Goal: Task Accomplishment & Management: Manage account settings

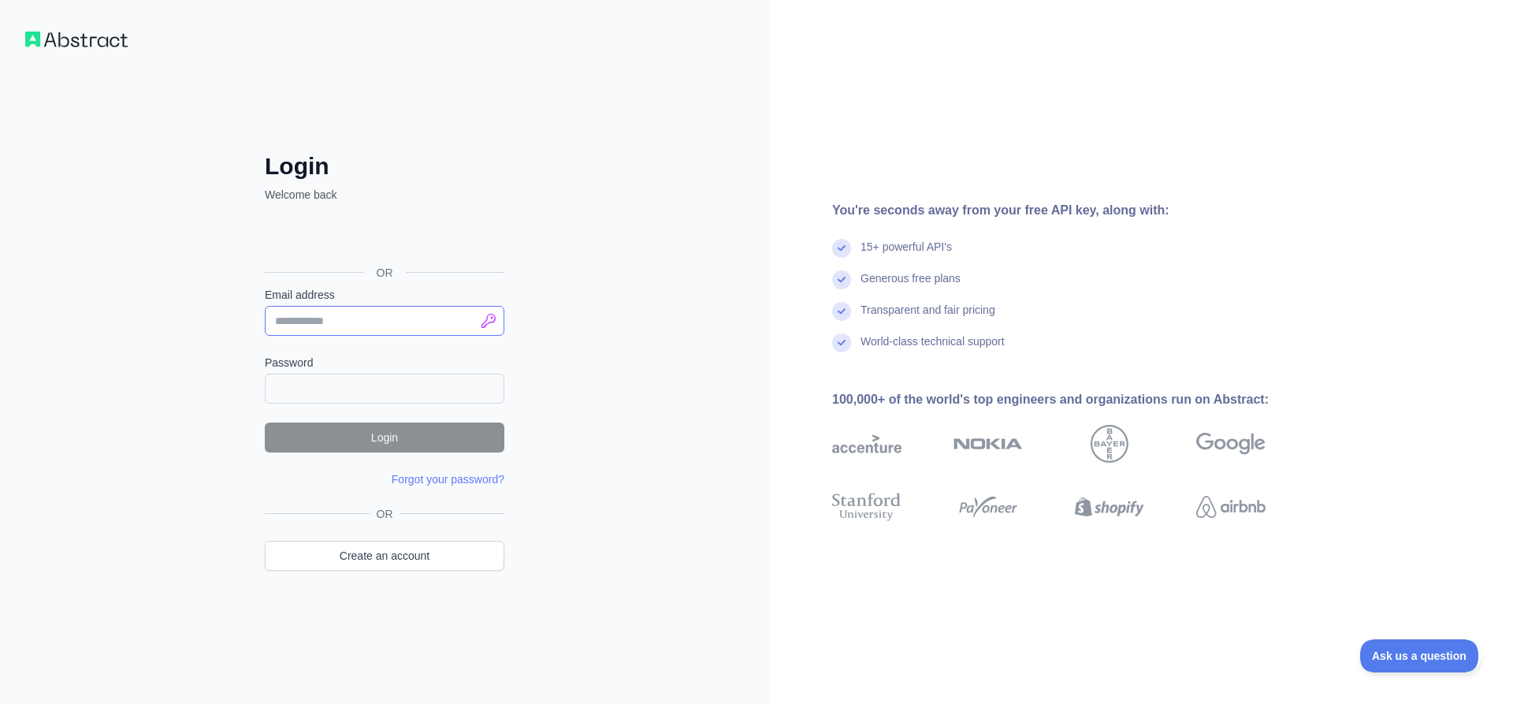
click at [495, 310] on input "Email address" at bounding box center [385, 321] width 240 height 30
type input "**********"
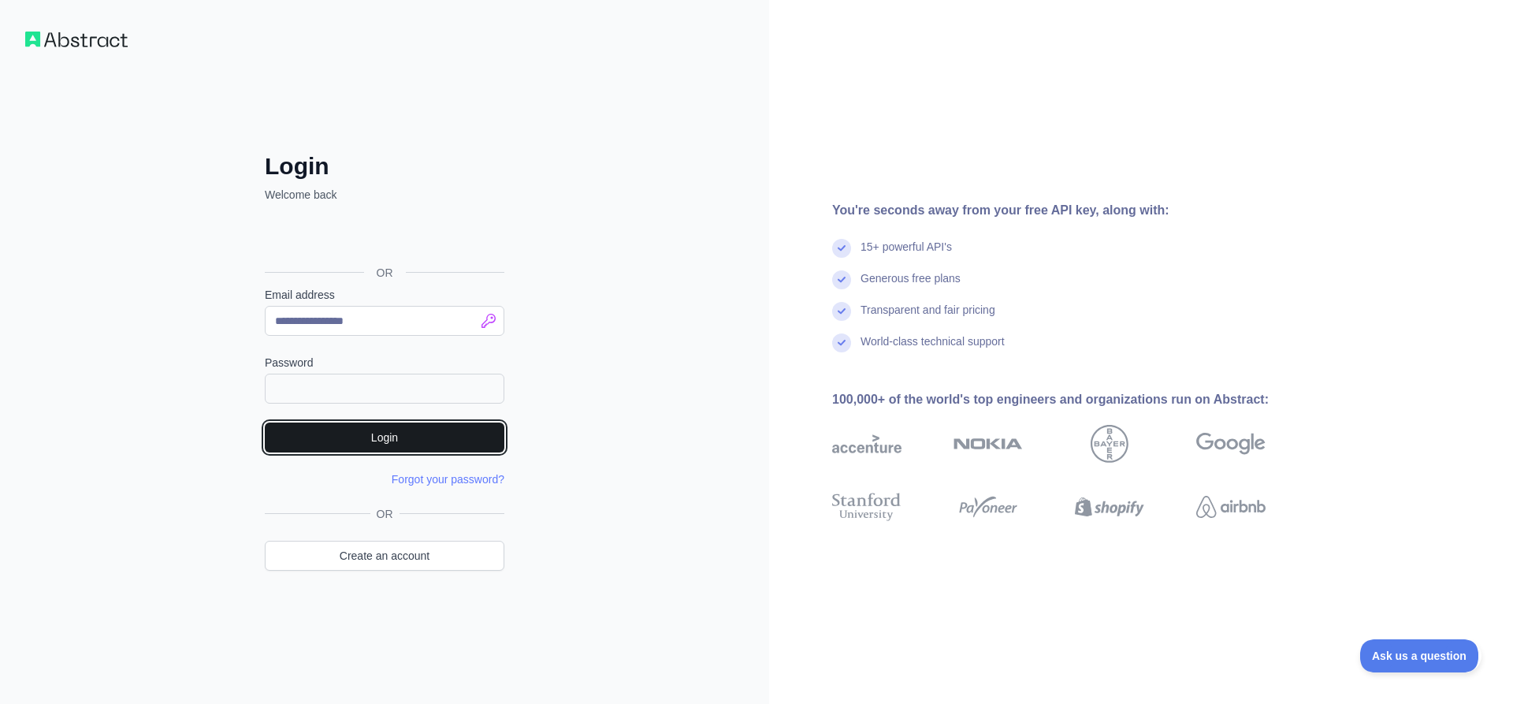
click at [372, 434] on button "Login" at bounding box center [385, 437] width 240 height 30
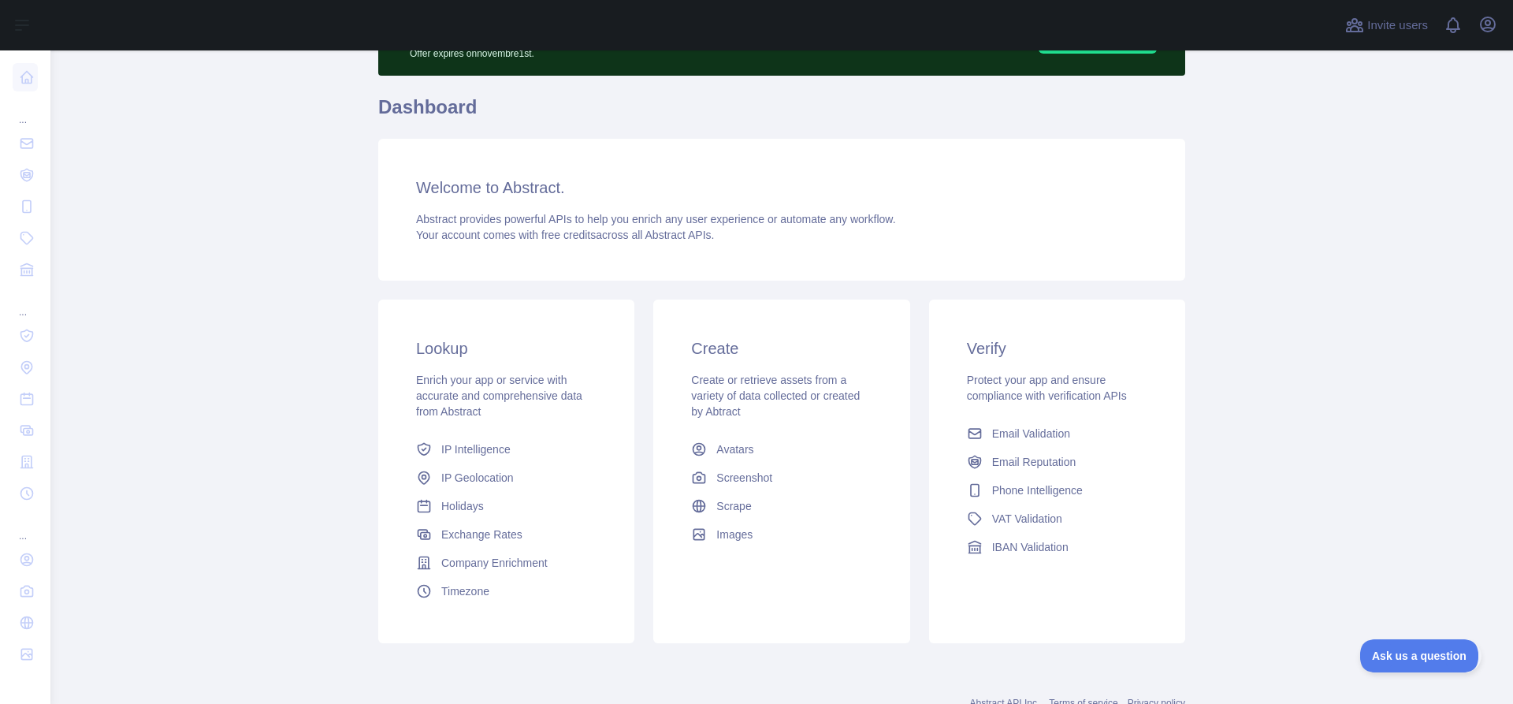
scroll to position [99, 0]
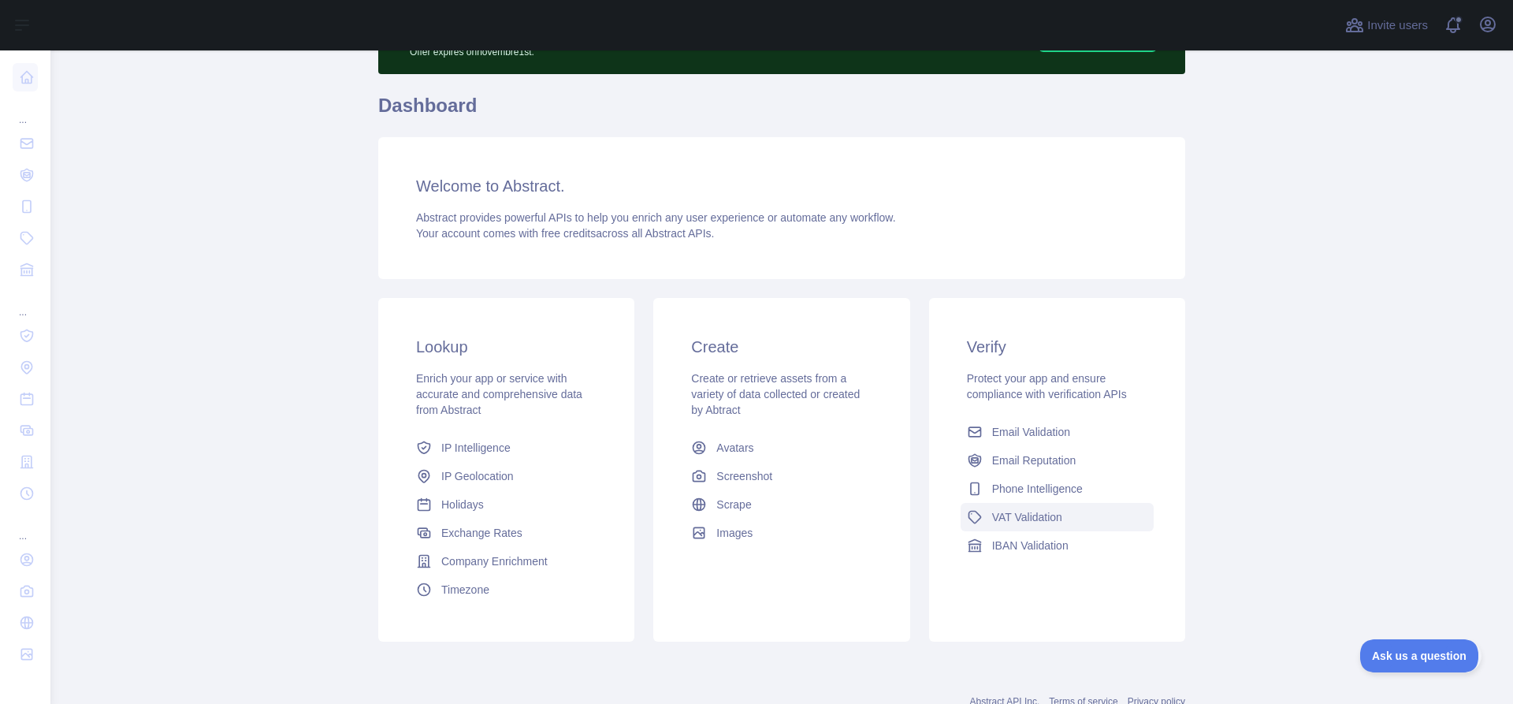
click at [1007, 515] on span "VAT Validation" at bounding box center [1027, 517] width 70 height 16
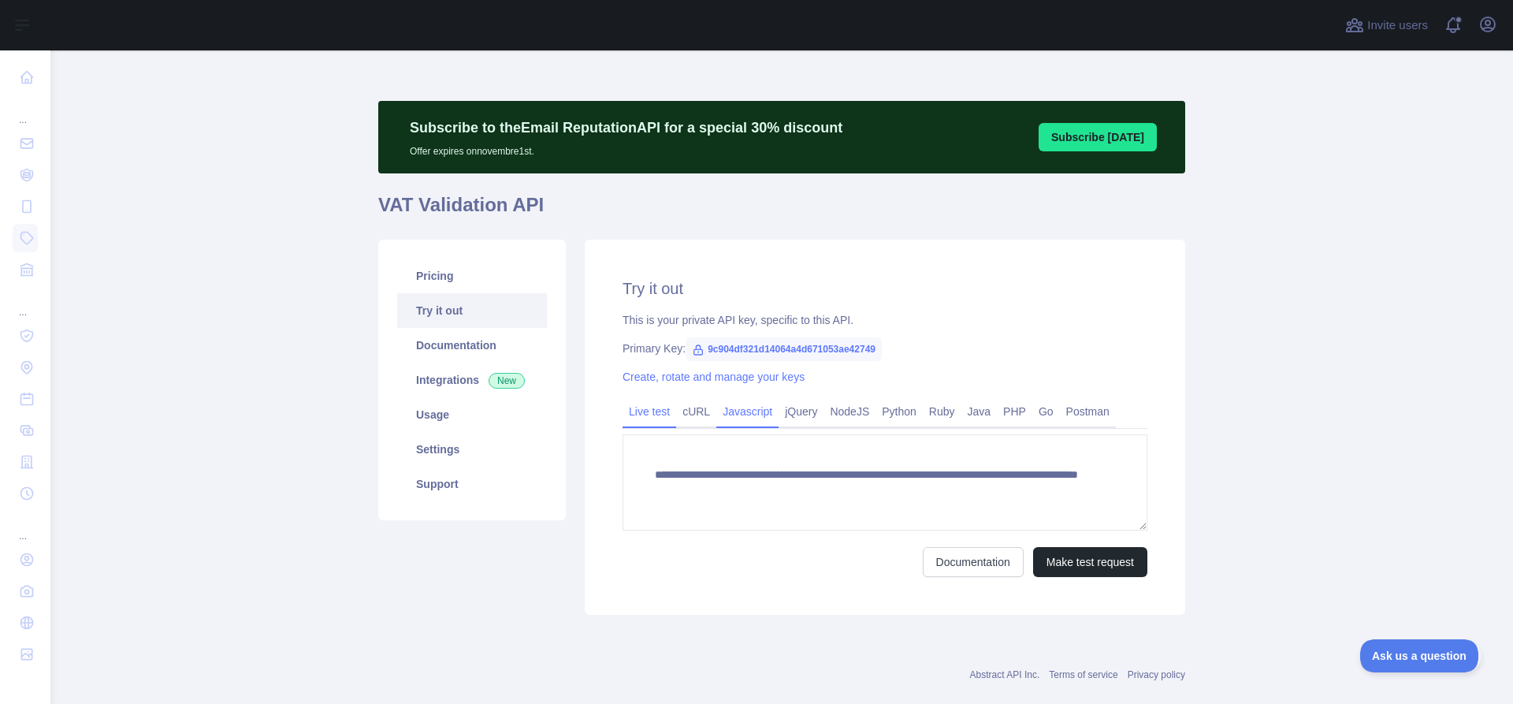
scroll to position [24, 0]
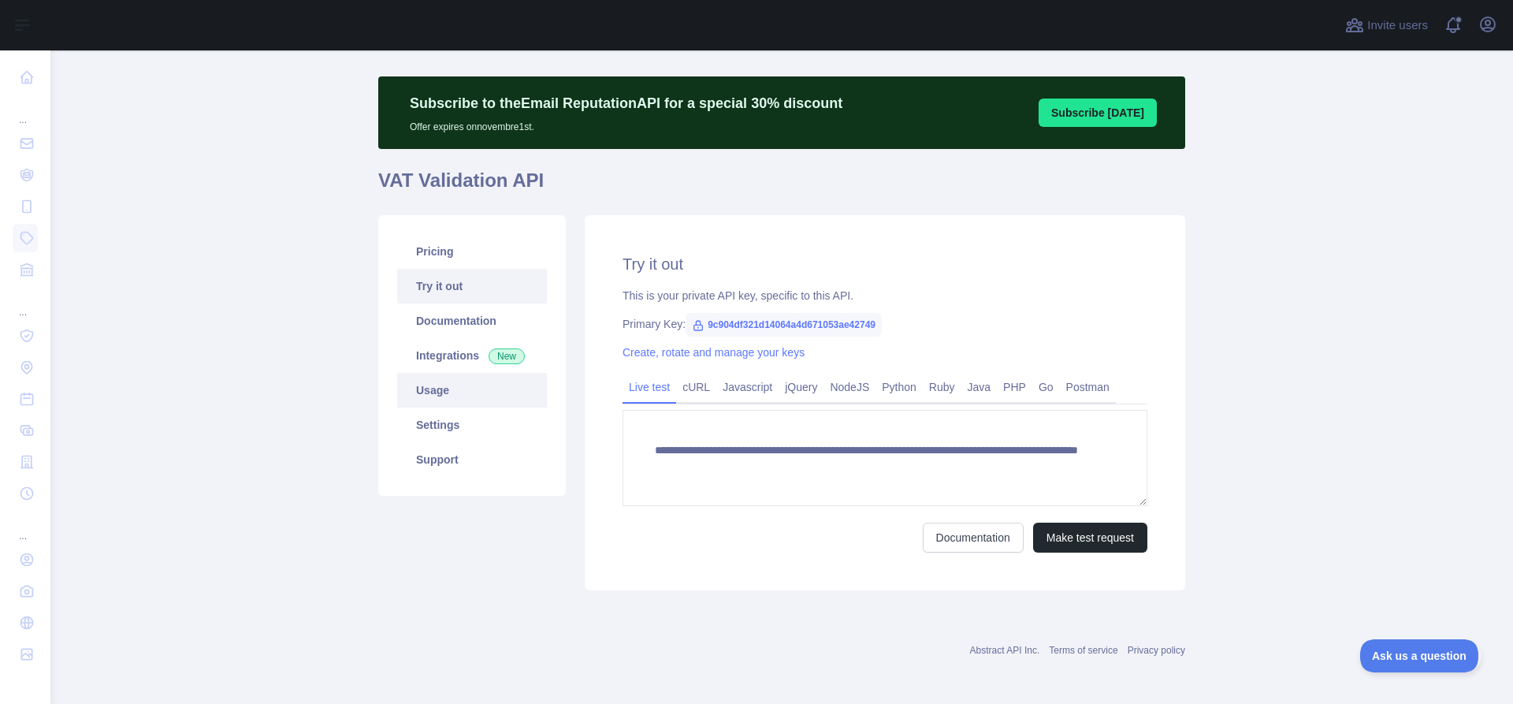
click at [447, 398] on link "Usage" at bounding box center [472, 390] width 150 height 35
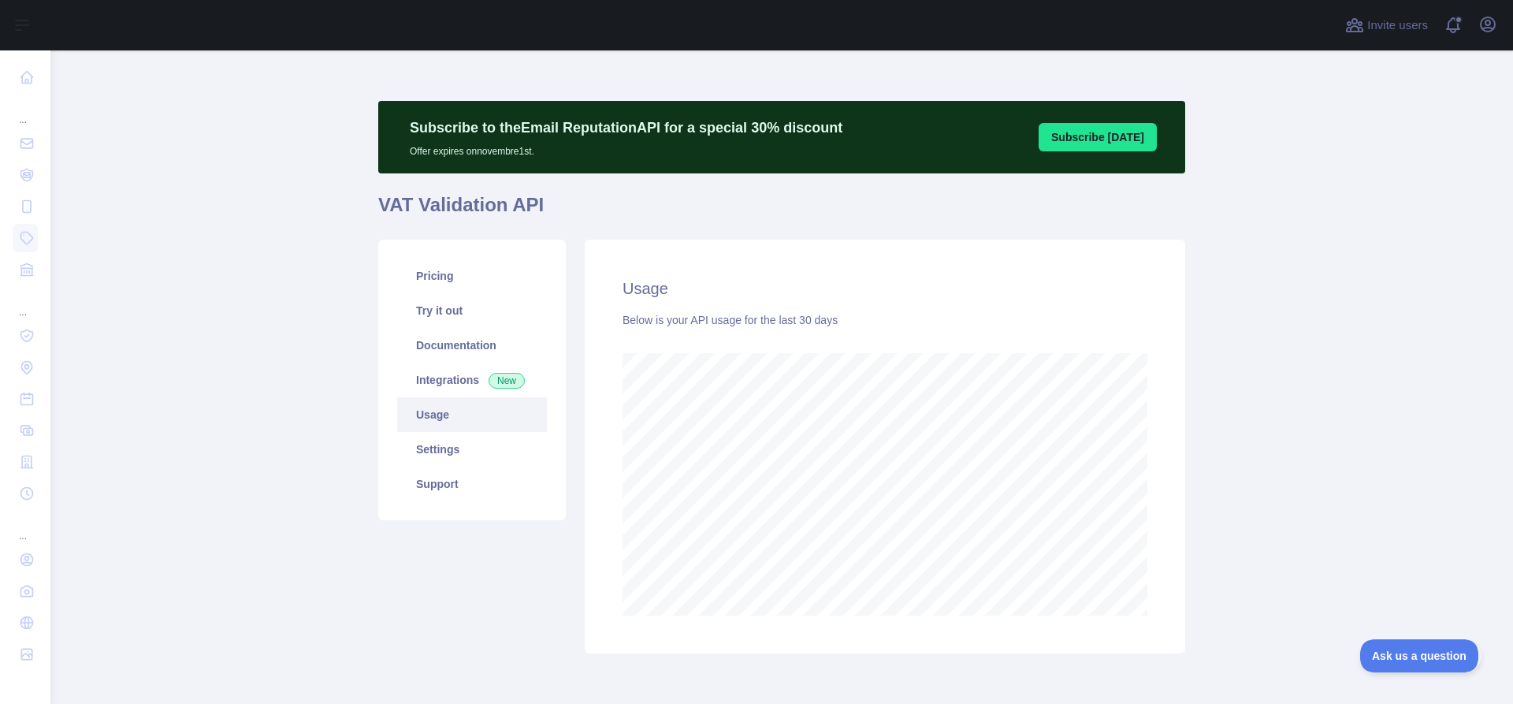
scroll to position [787587, 786778]
click at [1486, 32] on icon "button" at bounding box center [1488, 24] width 14 height 14
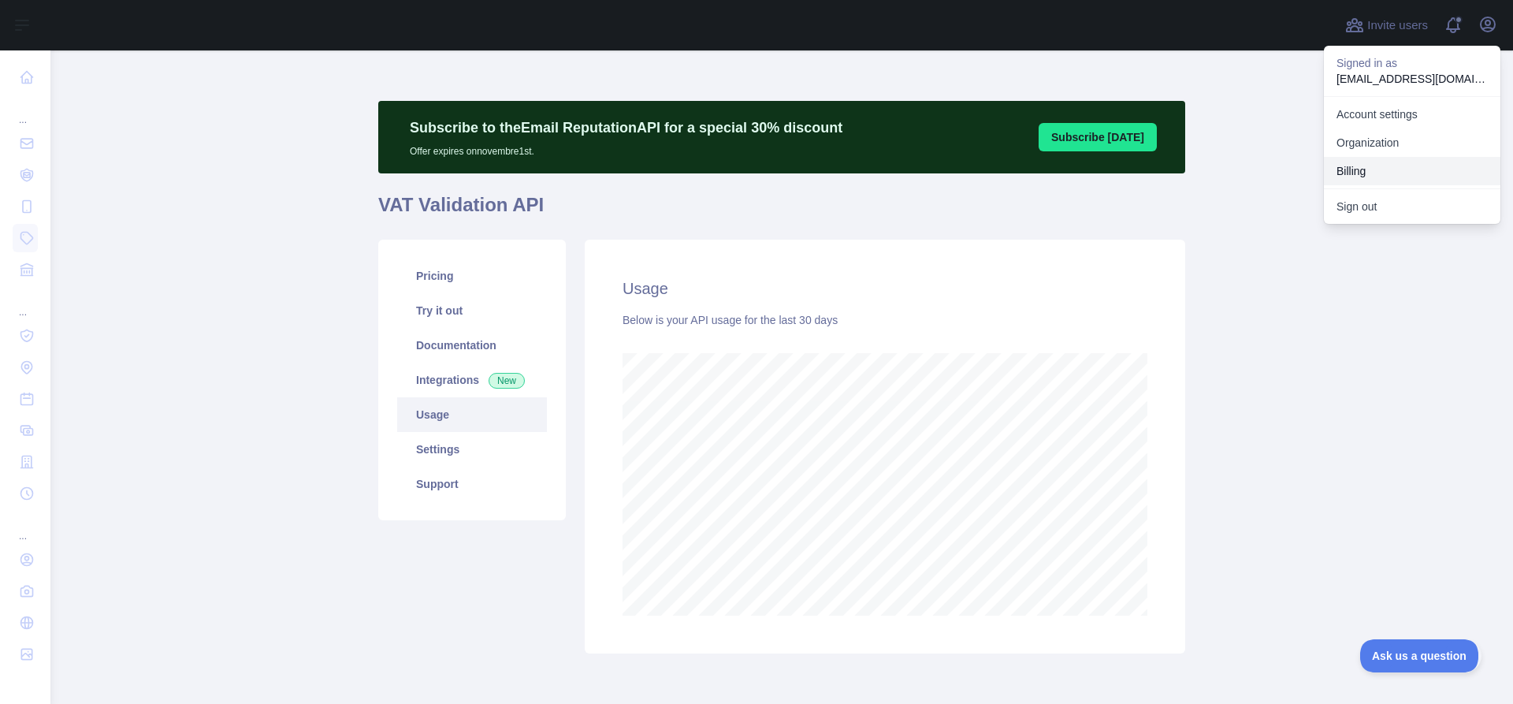
click at [1367, 163] on button "Billing" at bounding box center [1412, 171] width 177 height 28
